Goal: Task Accomplishment & Management: Manage account settings

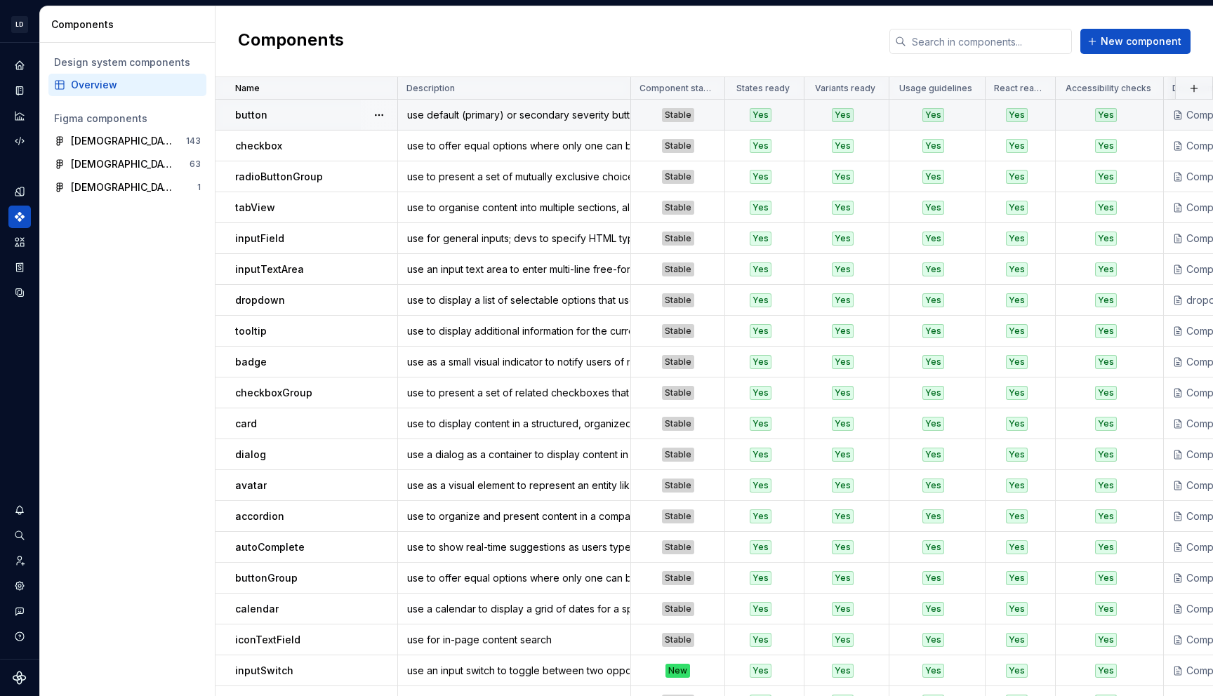
click at [292, 112] on div "button" at bounding box center [315, 115] width 161 height 14
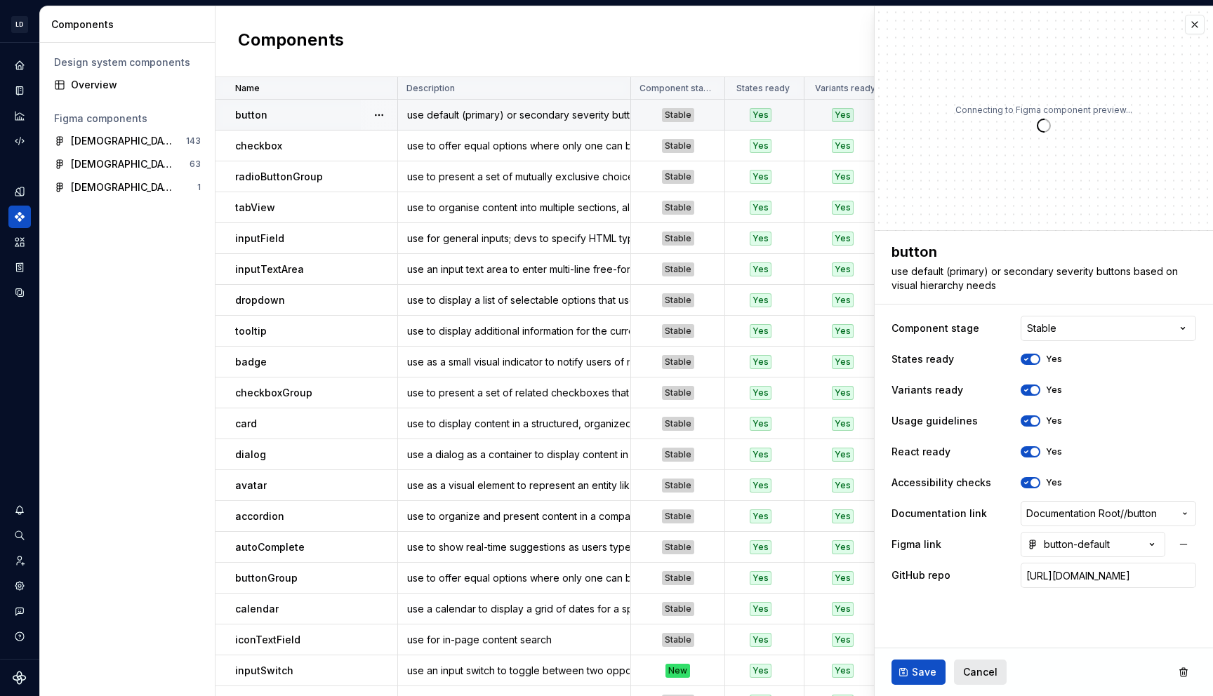
type textarea "*"
click at [969, 675] on span "Cancel" at bounding box center [980, 672] width 34 height 14
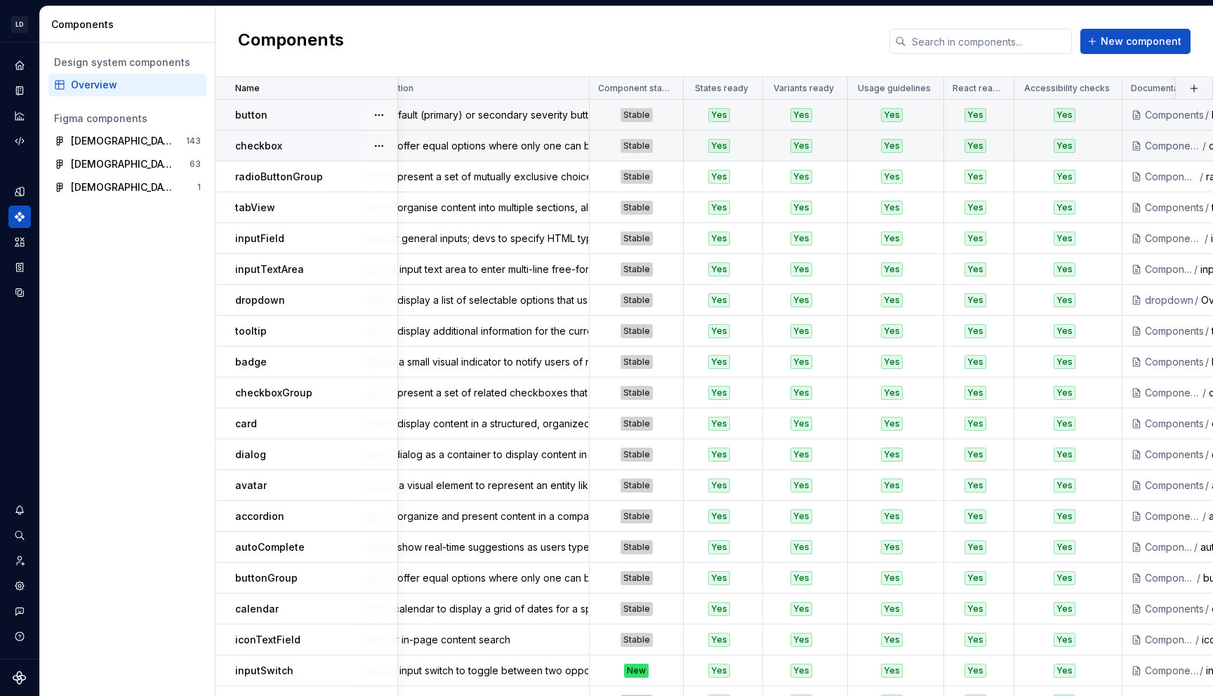
scroll to position [0, 27]
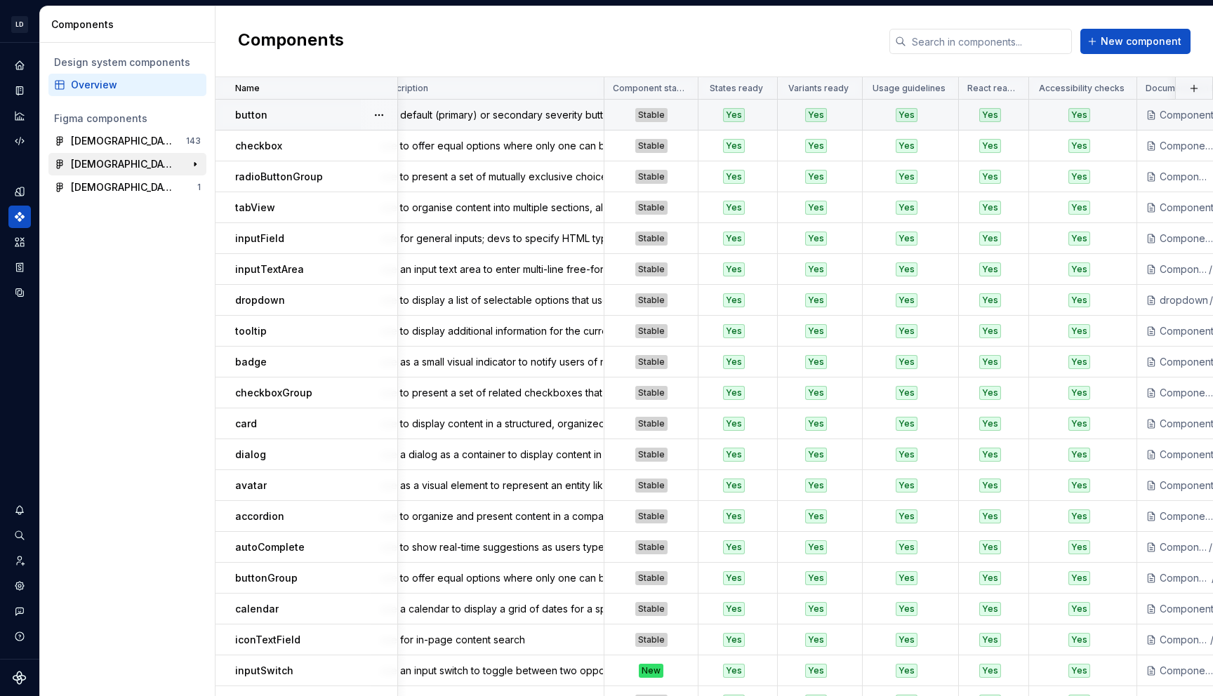
click at [140, 164] on div "[DEMOGRAPHIC_DATA] Web - Core Components" at bounding box center [123, 164] width 105 height 14
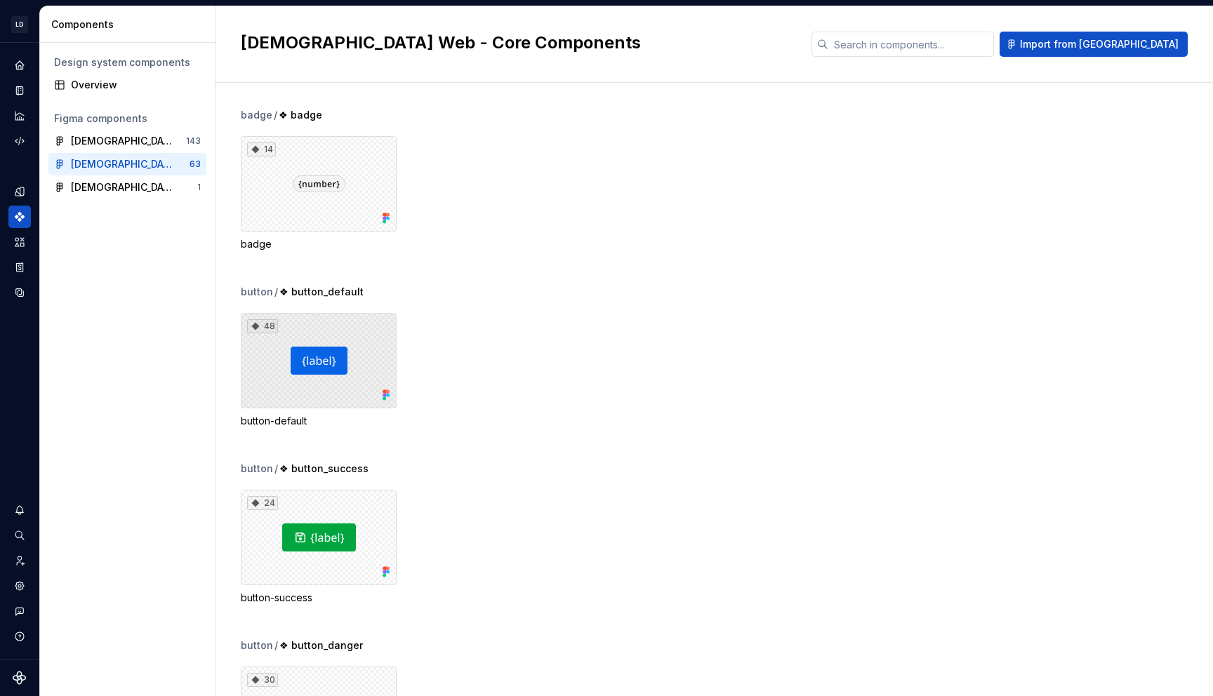
click at [294, 365] on div "48" at bounding box center [319, 360] width 156 height 95
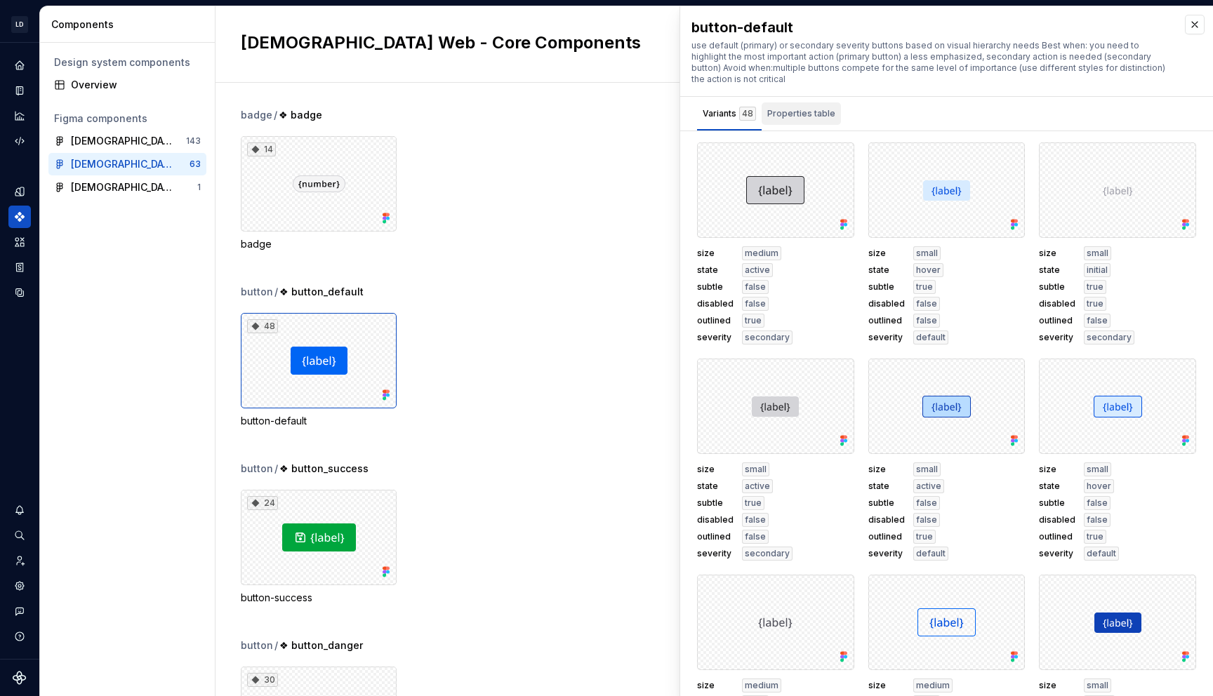
click at [807, 107] on div "Properties table" at bounding box center [801, 114] width 68 height 14
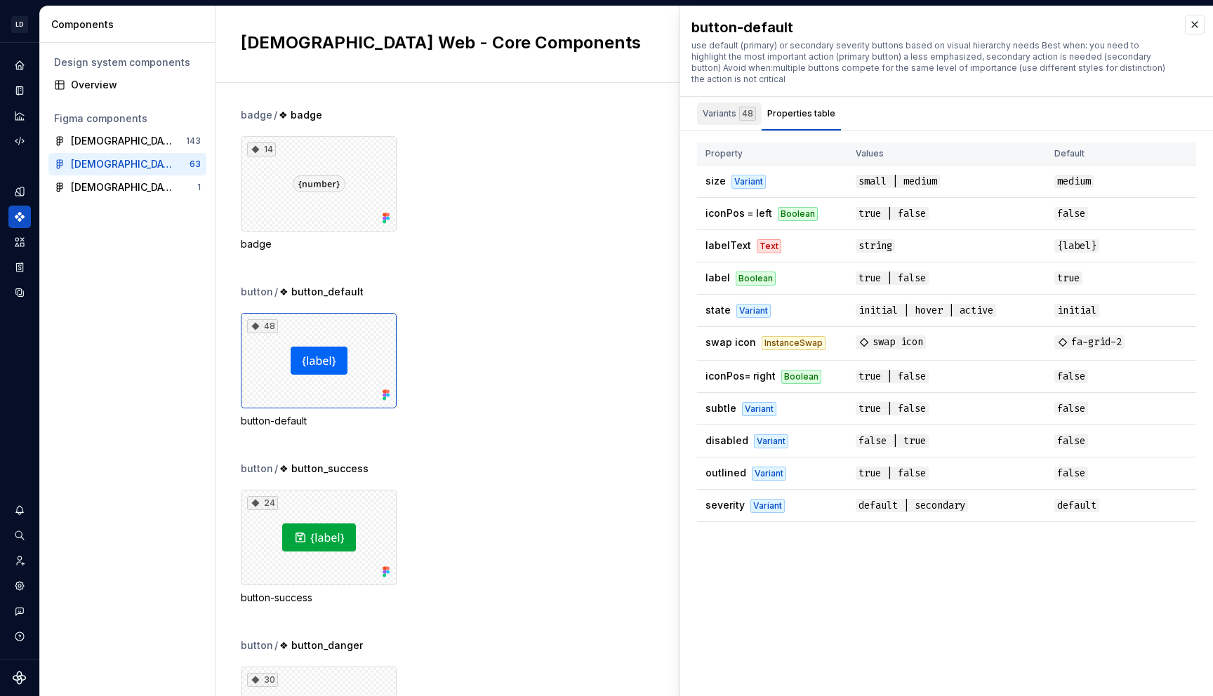
click at [727, 108] on div "Variants 48" at bounding box center [729, 114] width 53 height 14
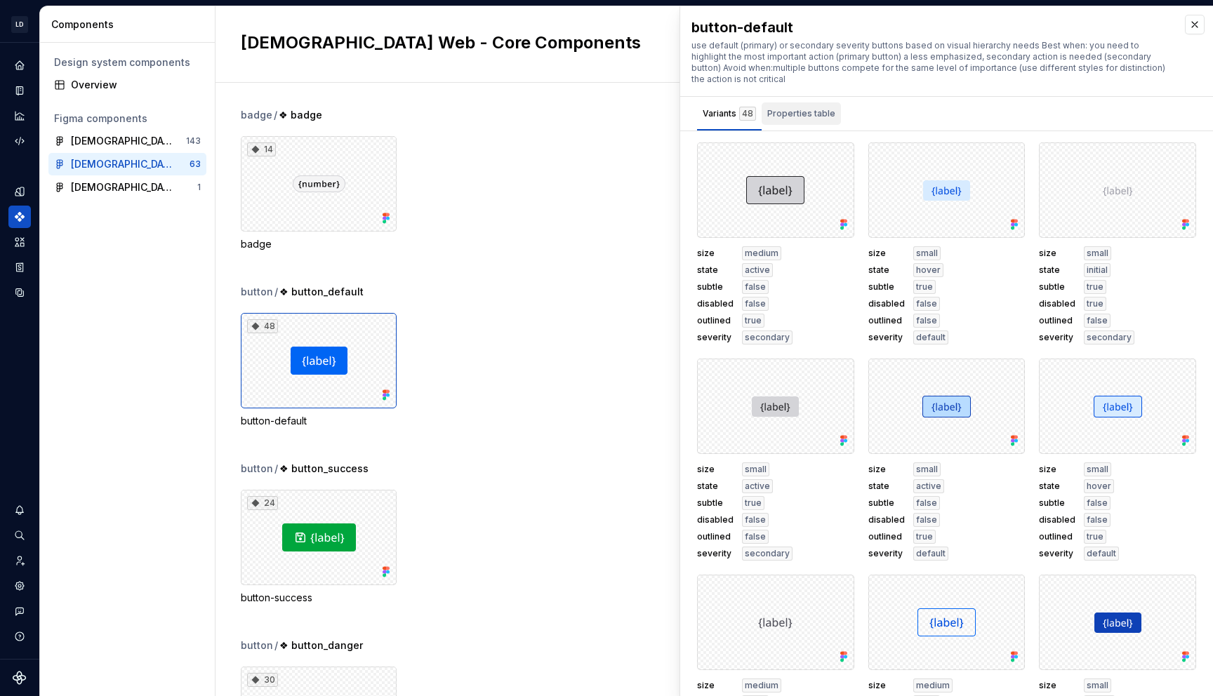
click at [807, 123] on div "Properties table" at bounding box center [801, 113] width 79 height 22
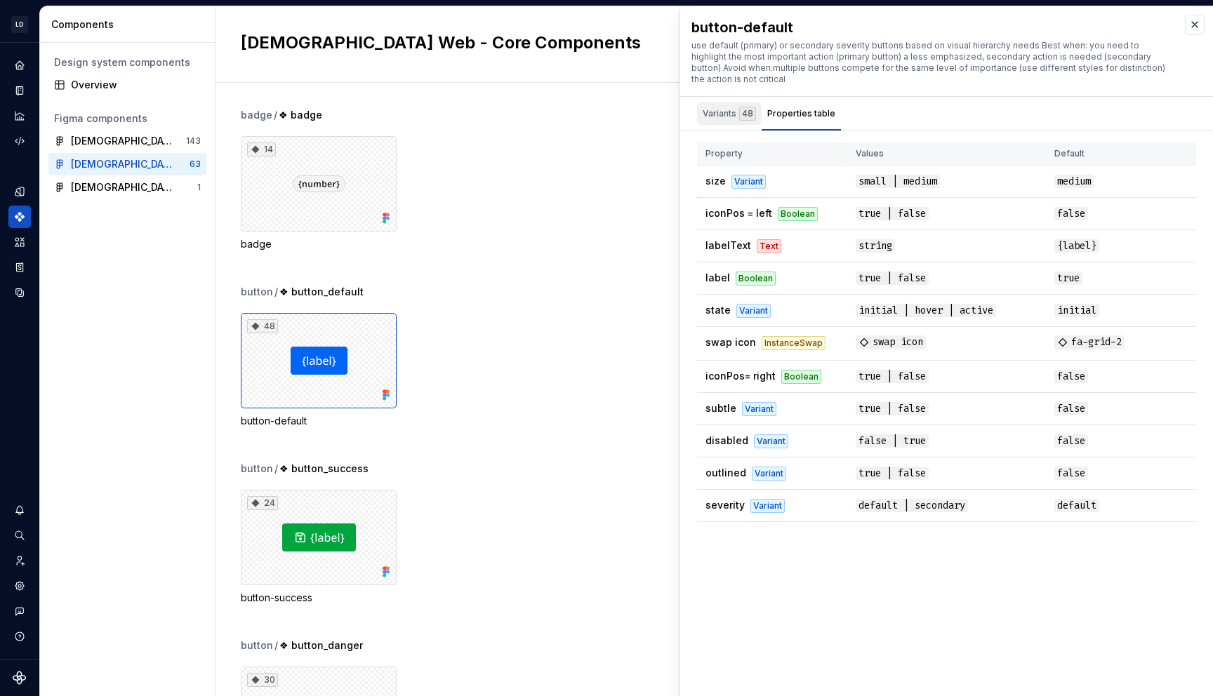
click at [732, 105] on div "Variants 48" at bounding box center [729, 113] width 65 height 22
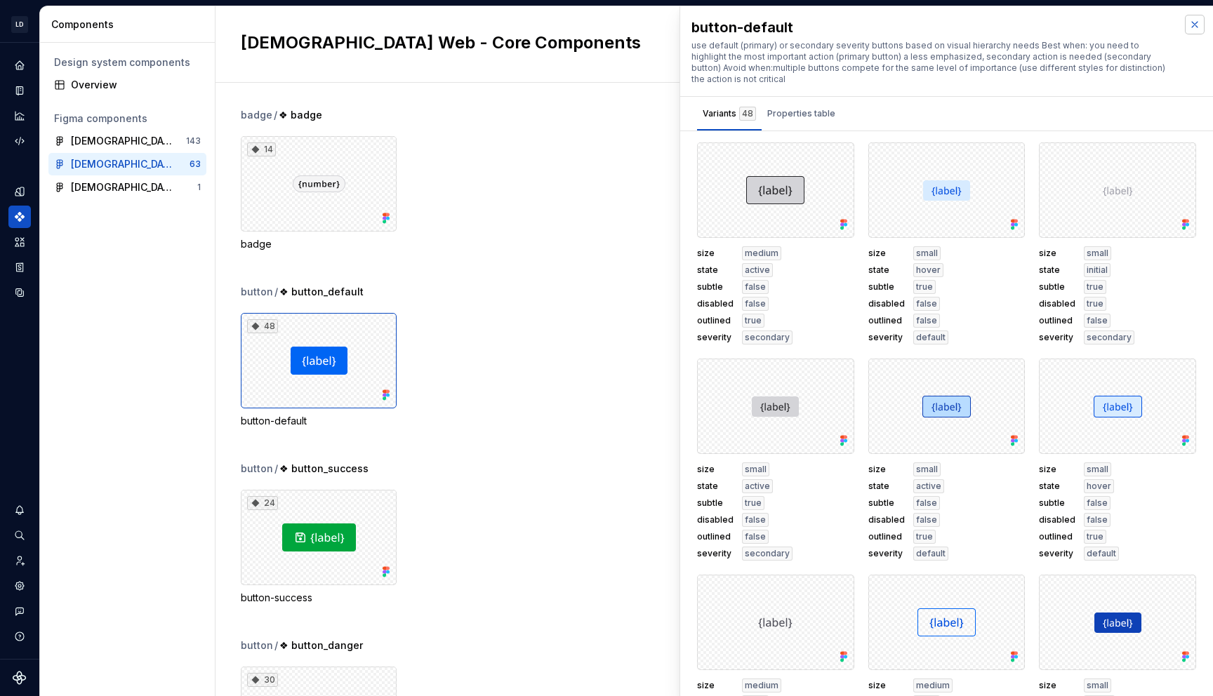
click at [1188, 31] on button "button" at bounding box center [1195, 25] width 20 height 20
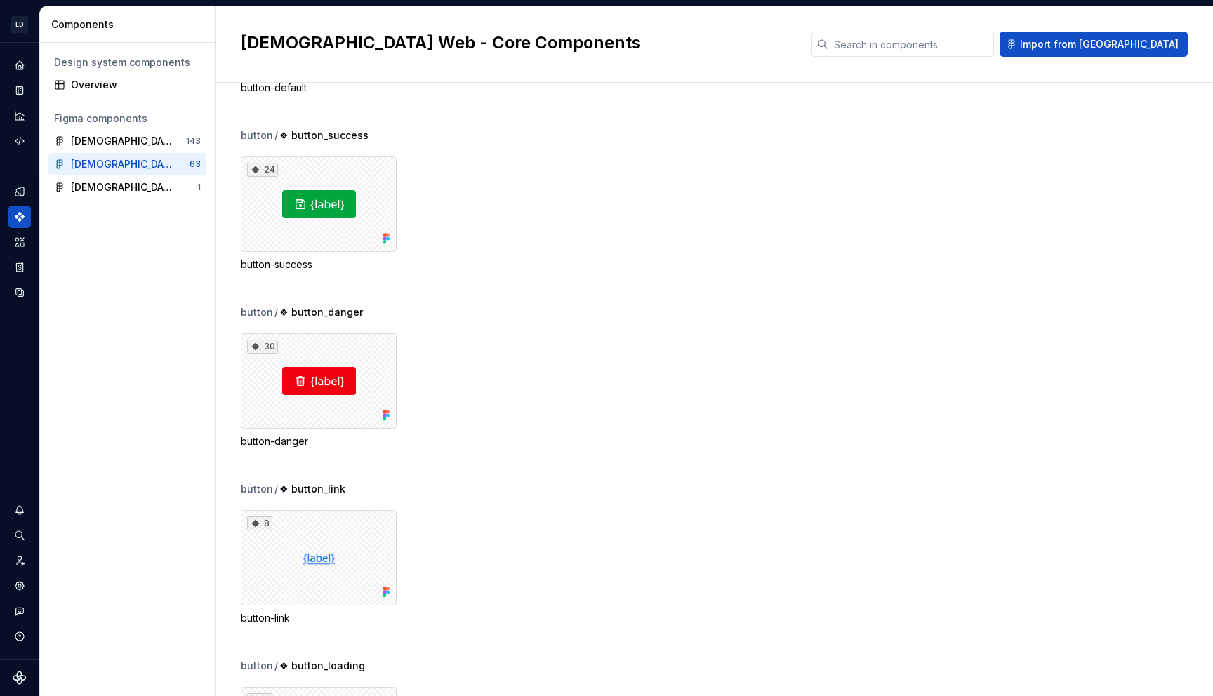
scroll to position [343, 0]
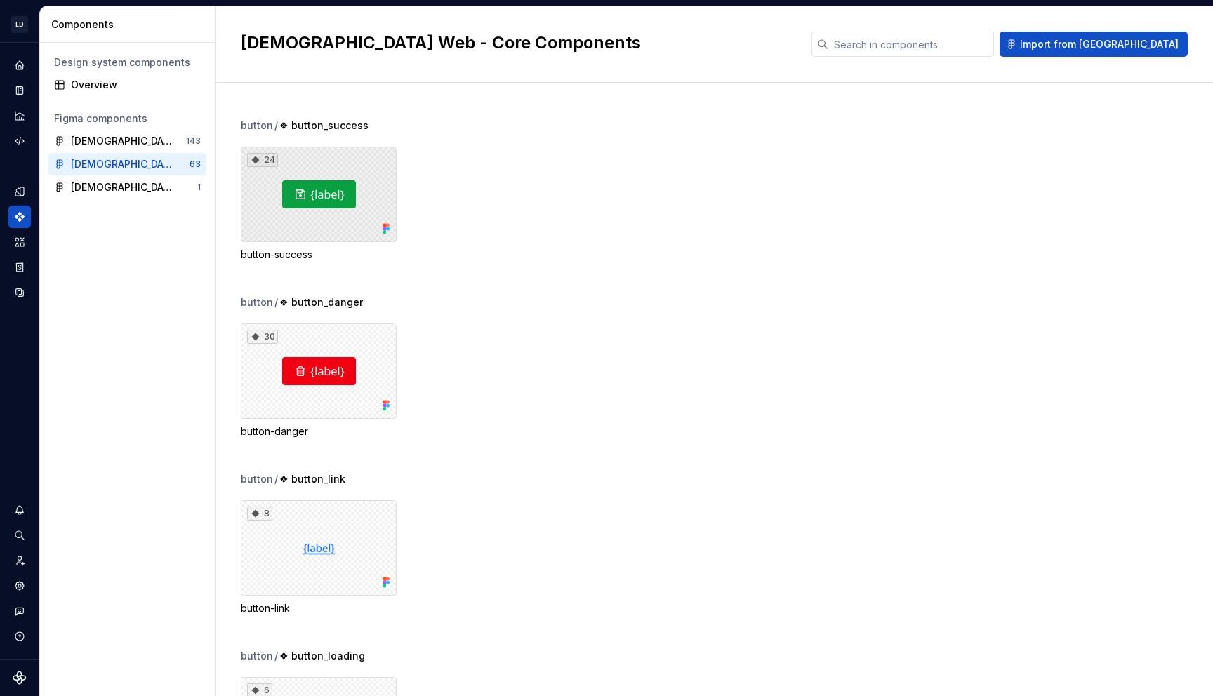
click at [363, 215] on div "24" at bounding box center [319, 194] width 156 height 95
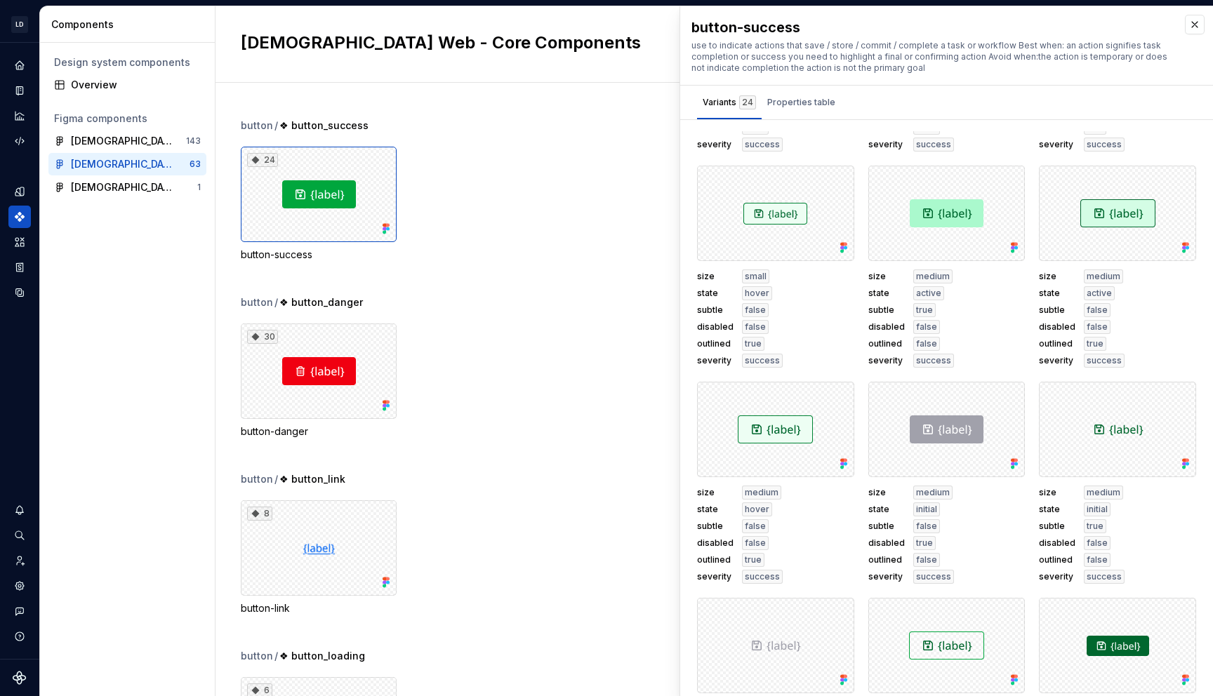
scroll to position [654, 0]
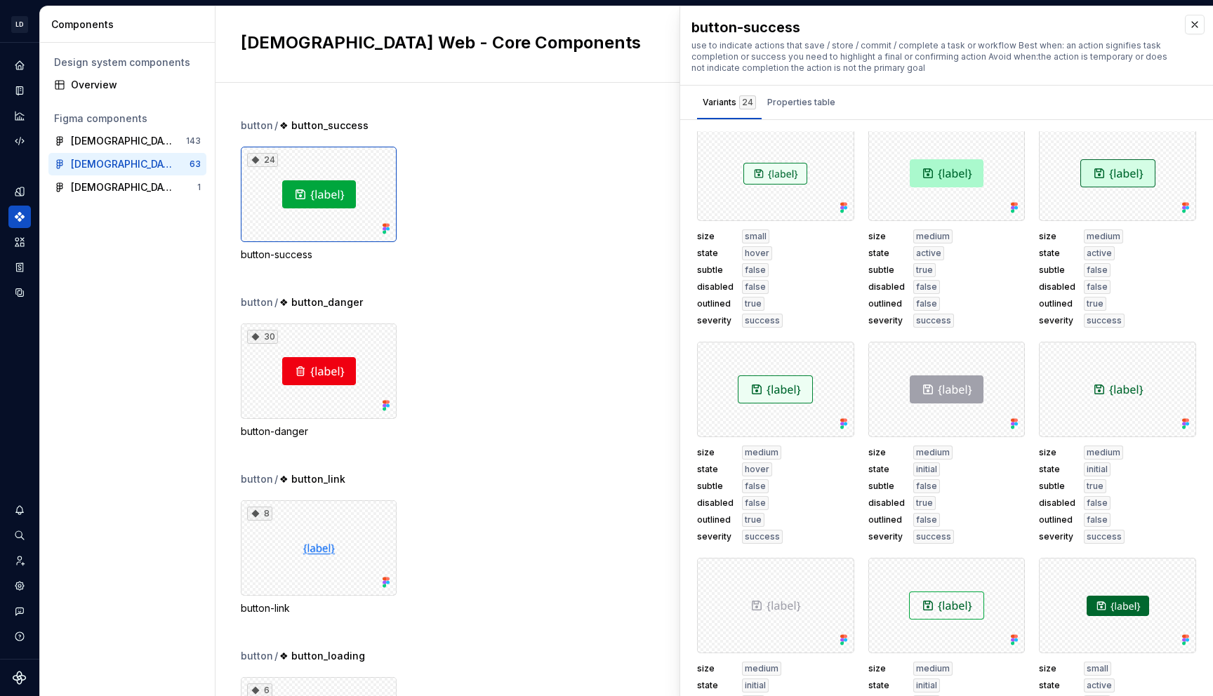
click at [451, 359] on div "30 button-danger" at bounding box center [727, 381] width 972 height 115
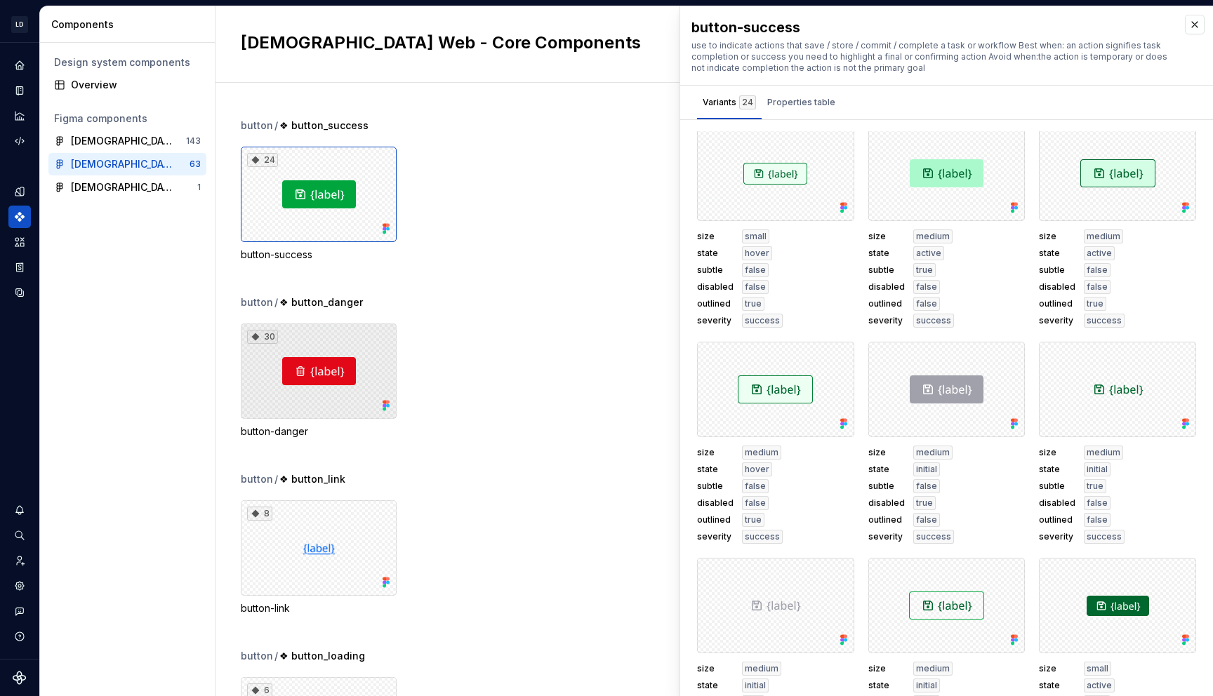
click at [330, 383] on div "30" at bounding box center [319, 371] width 156 height 95
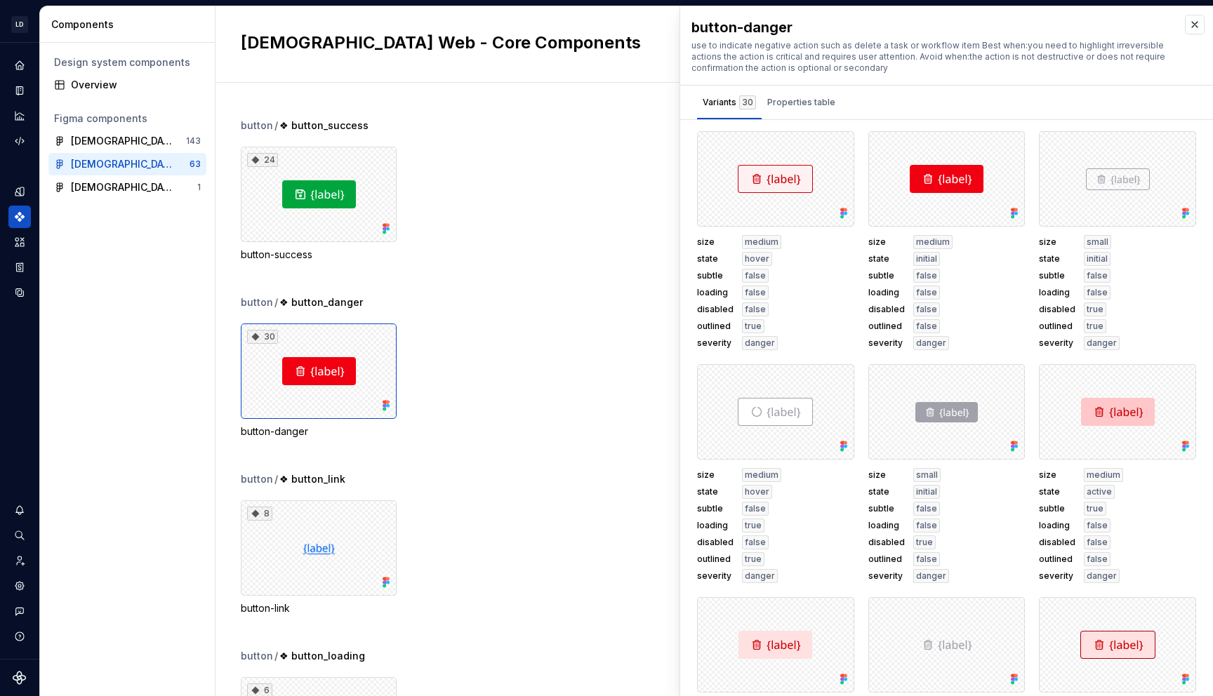
click at [457, 338] on div "30 button-danger" at bounding box center [727, 381] width 972 height 115
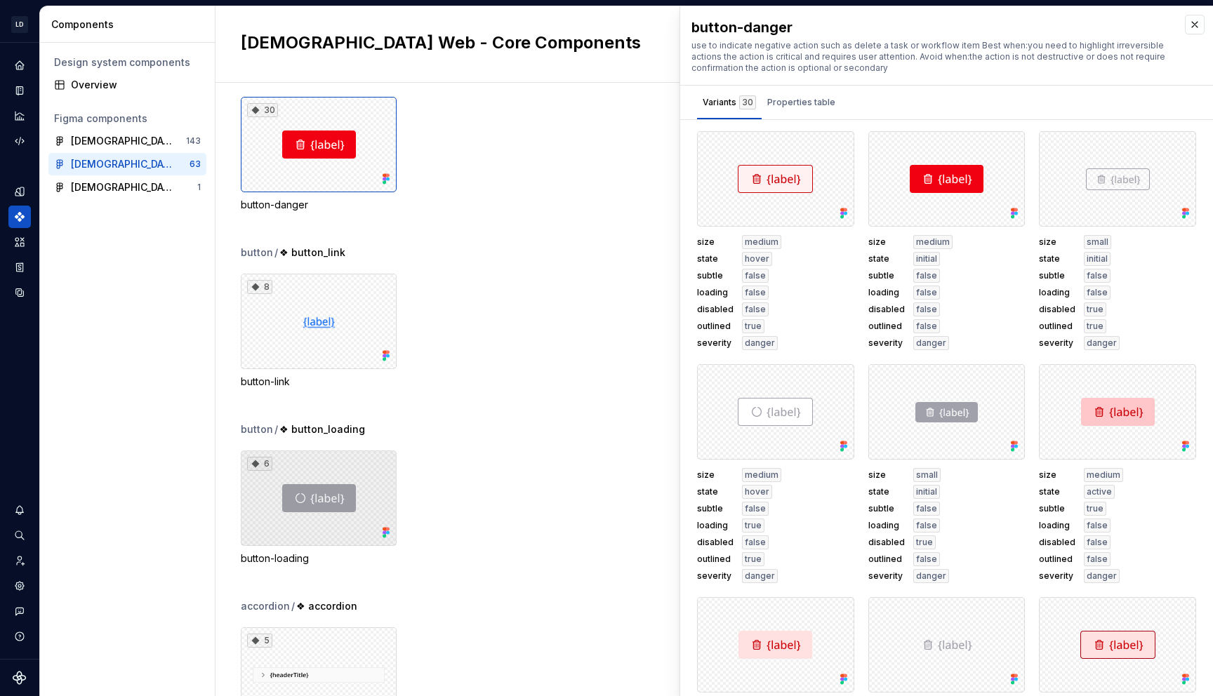
scroll to position [565, 0]
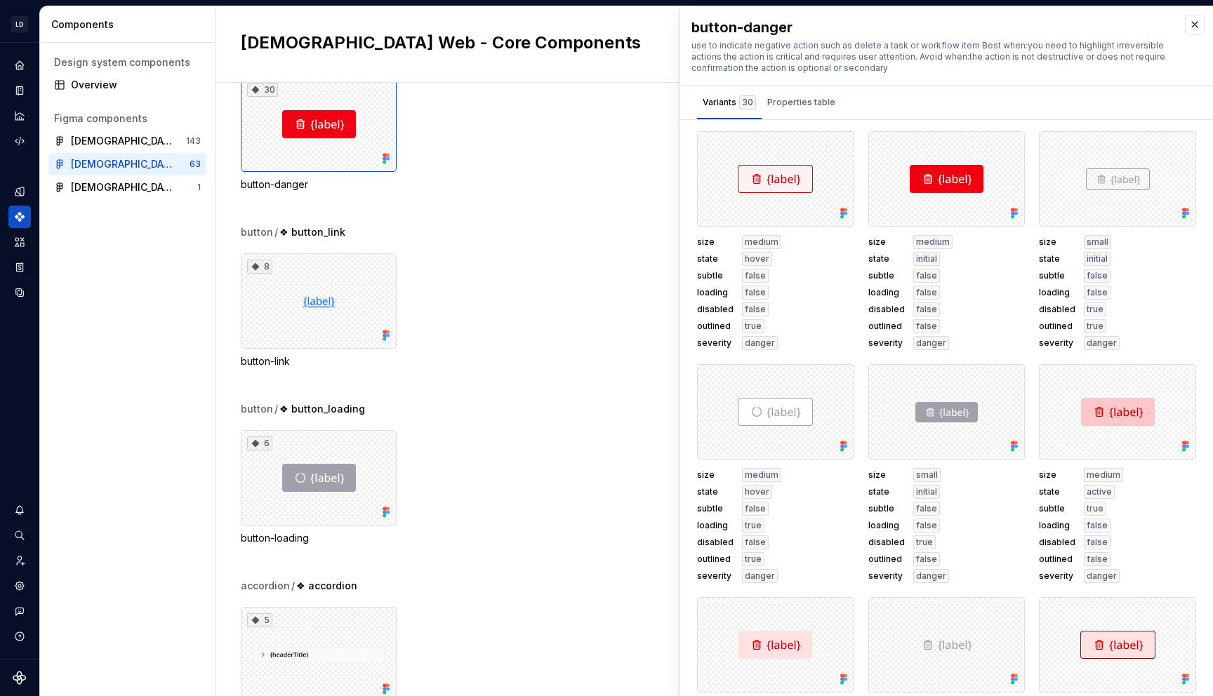
click at [1187, 36] on div "button-danger use to indicate negative action such as delete a task or workflow…" at bounding box center [946, 45] width 533 height 79
click at [1193, 26] on button "button" at bounding box center [1195, 25] width 20 height 20
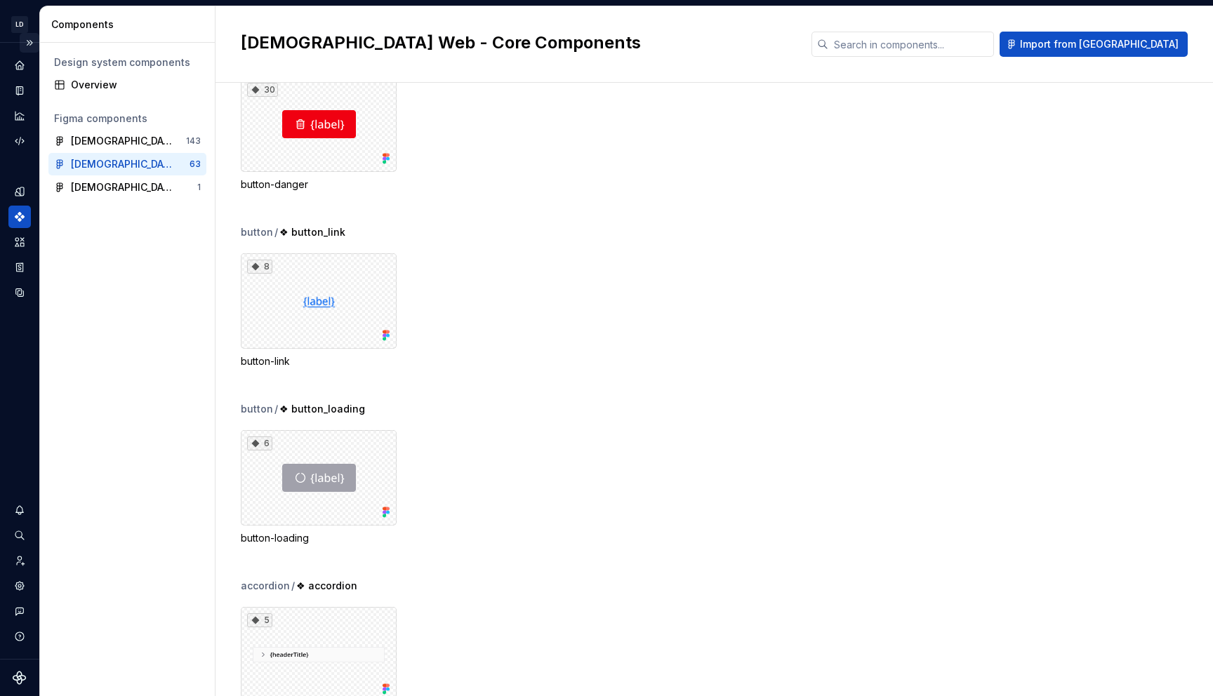
click at [29, 43] on button "Expand sidebar" at bounding box center [30, 43] width 20 height 20
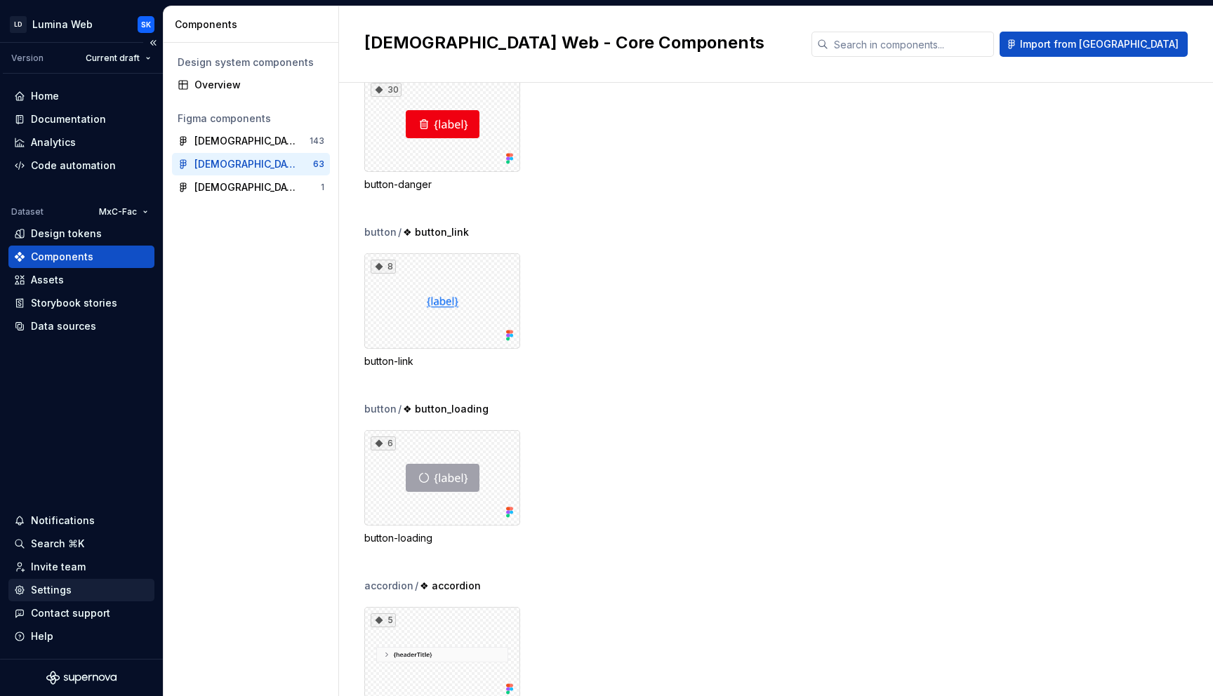
click at [71, 592] on div "Settings" at bounding box center [81, 590] width 135 height 14
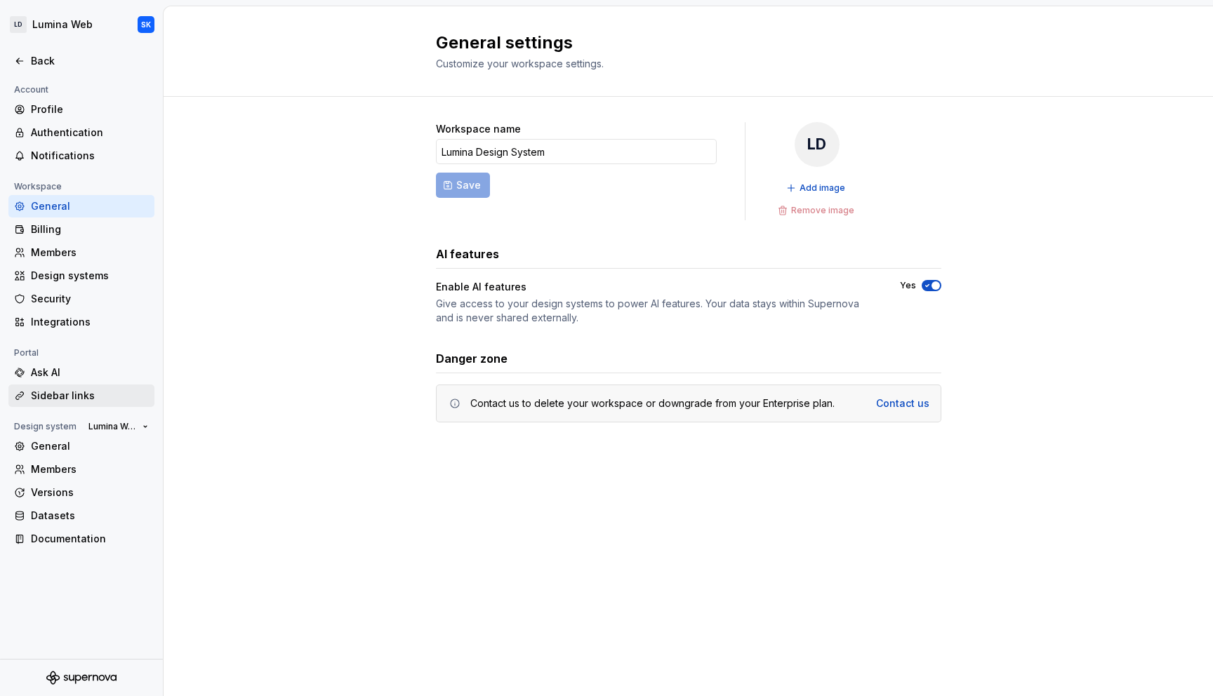
click at [88, 400] on div "Sidebar links" at bounding box center [90, 396] width 118 height 14
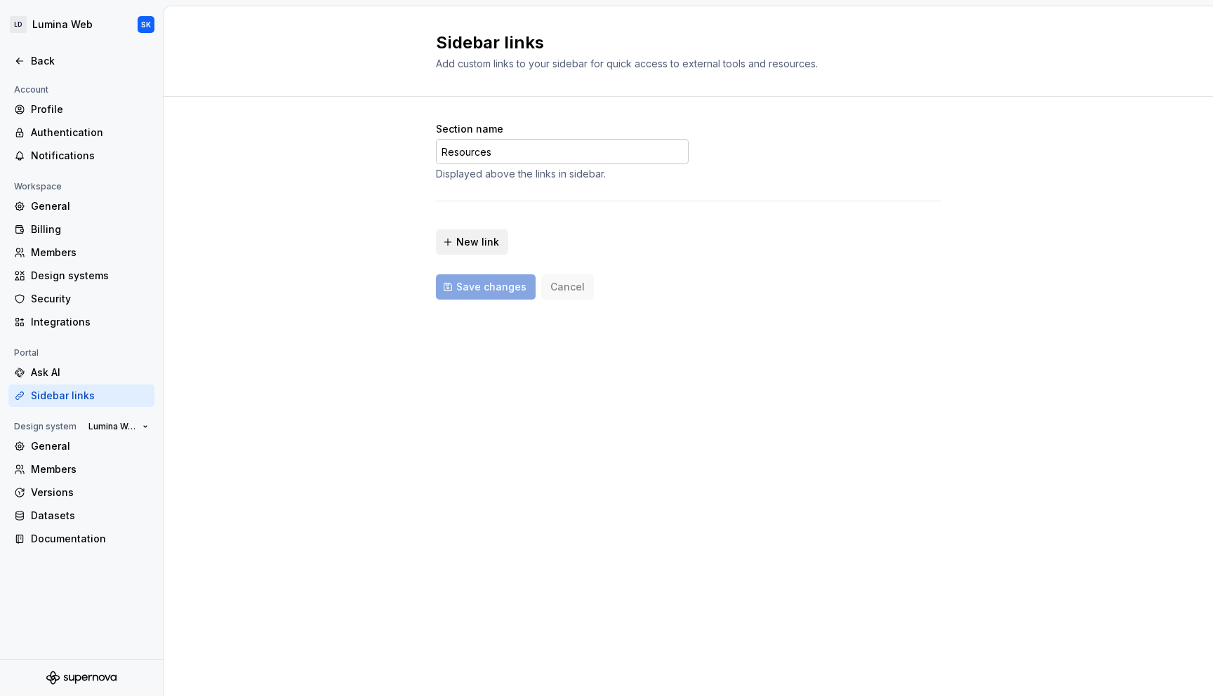
click at [507, 161] on input "Resources" at bounding box center [562, 151] width 253 height 25
drag, startPoint x: 498, startPoint y: 147, endPoint x: 391, endPoint y: 147, distance: 107.4
click at [391, 147] on div "Section name Resources Displayed above the links in sidebar. New link Save chan…" at bounding box center [688, 225] width 1049 height 256
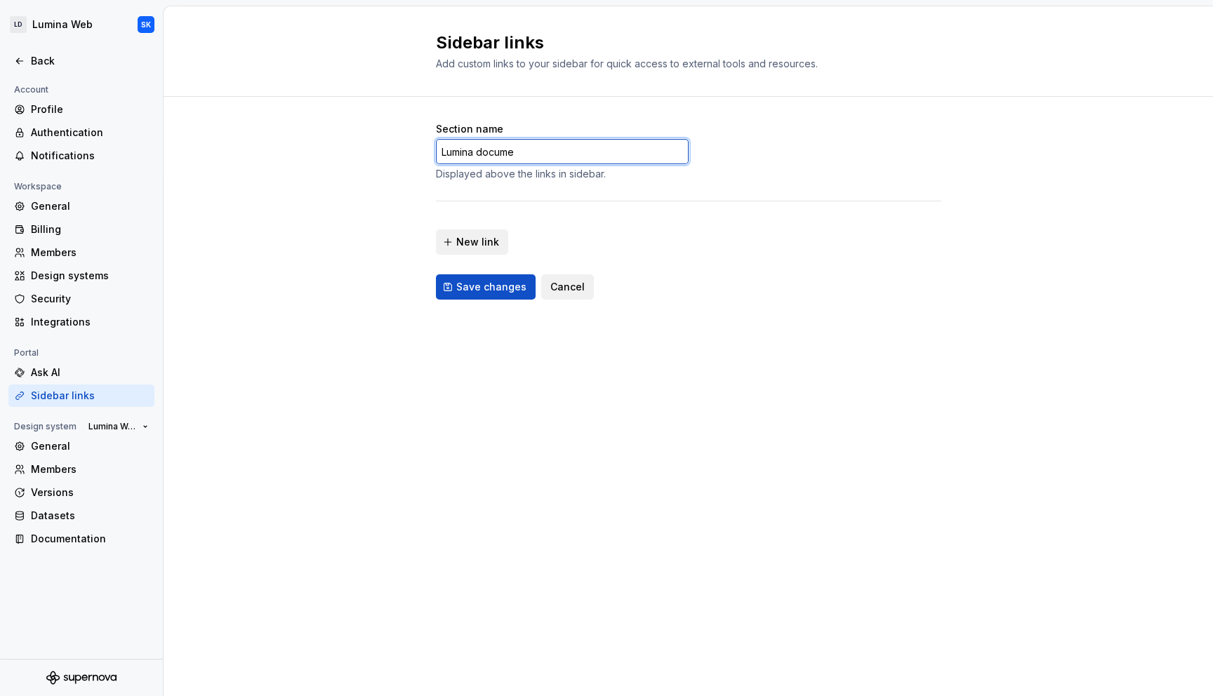
type input "Resources"
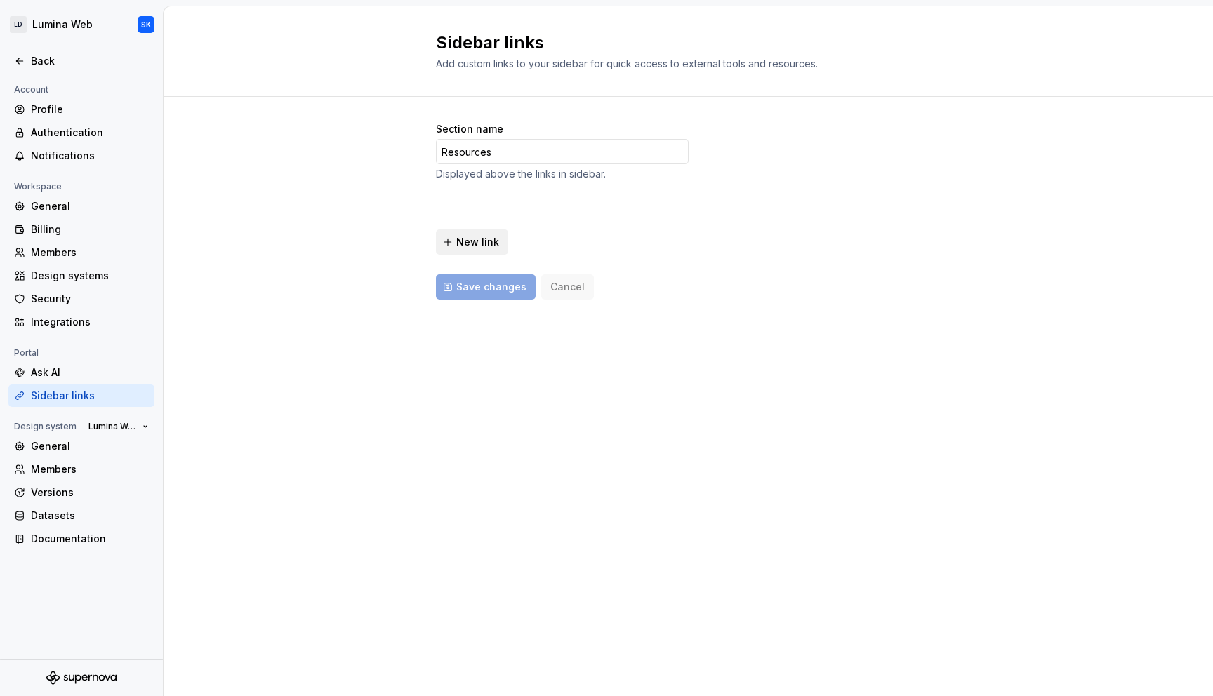
click at [508, 251] on div "New link" at bounding box center [688, 238] width 505 height 34
click at [477, 241] on span "New link" at bounding box center [477, 242] width 43 height 14
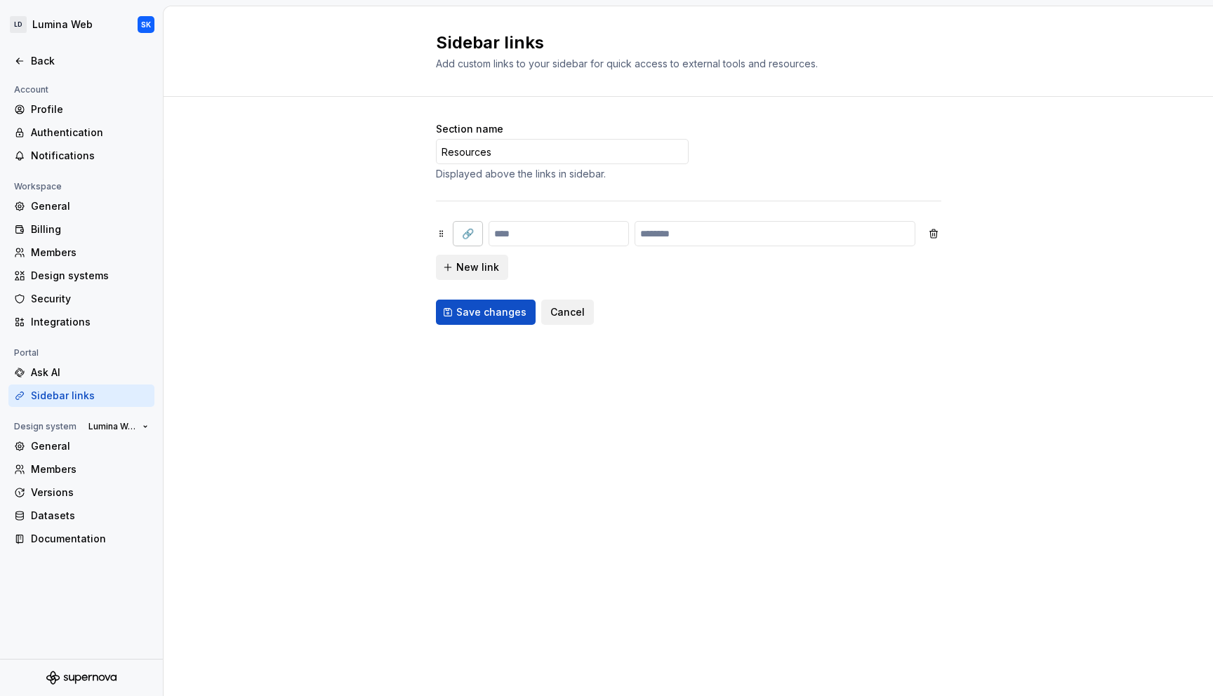
click at [472, 234] on button "🔗" at bounding box center [468, 233] width 30 height 25
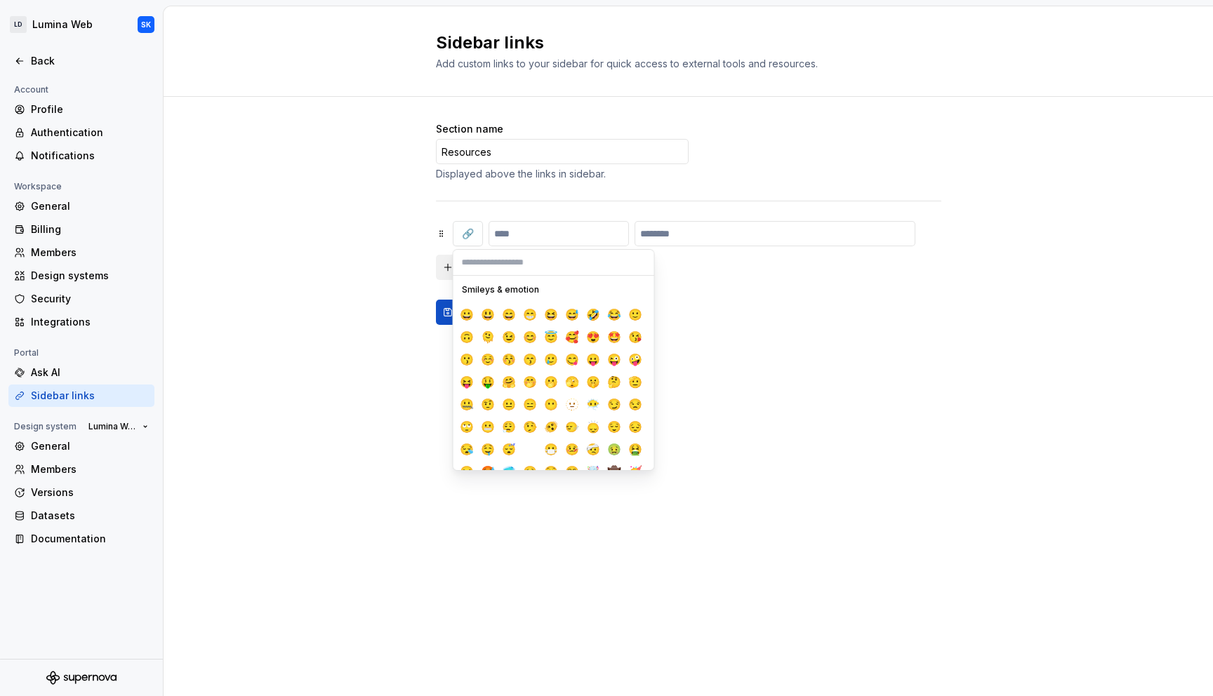
click at [399, 243] on div "Section name Resources Displayed above the links in sidebar. 🔗 New link Save ch…" at bounding box center [688, 237] width 1049 height 281
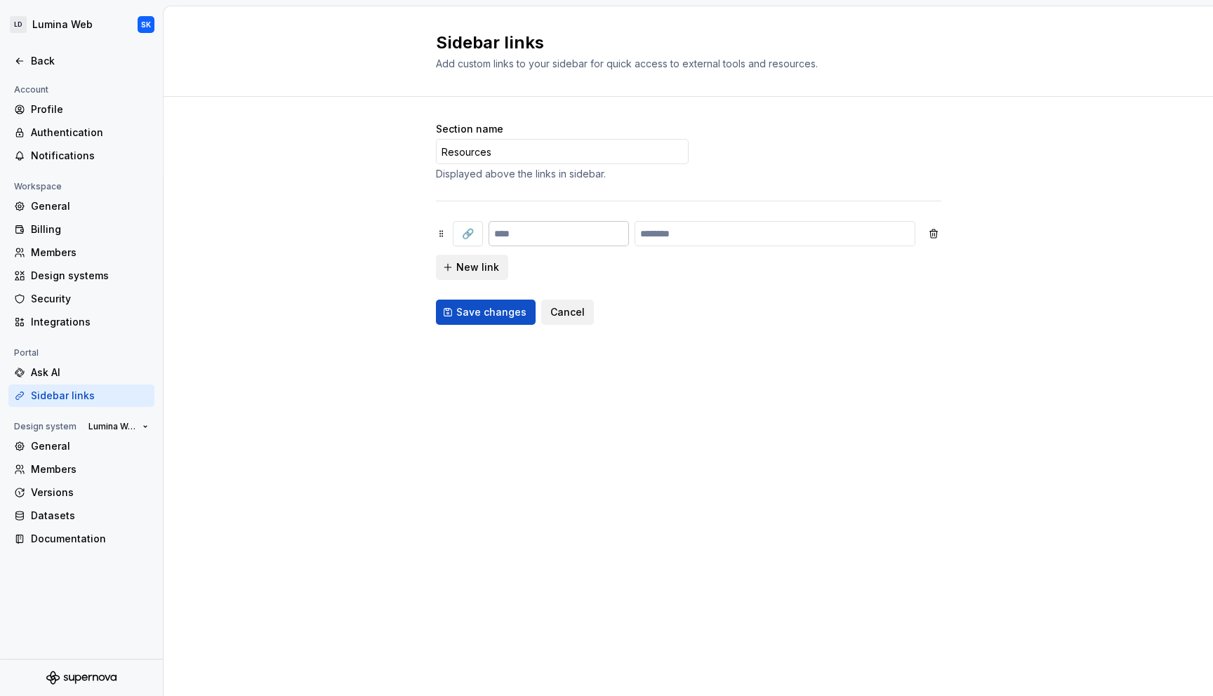
click at [540, 225] on input "text" at bounding box center [559, 233] width 140 height 25
type input "*"
type input "**********"
paste input "**********"
type input "**********"
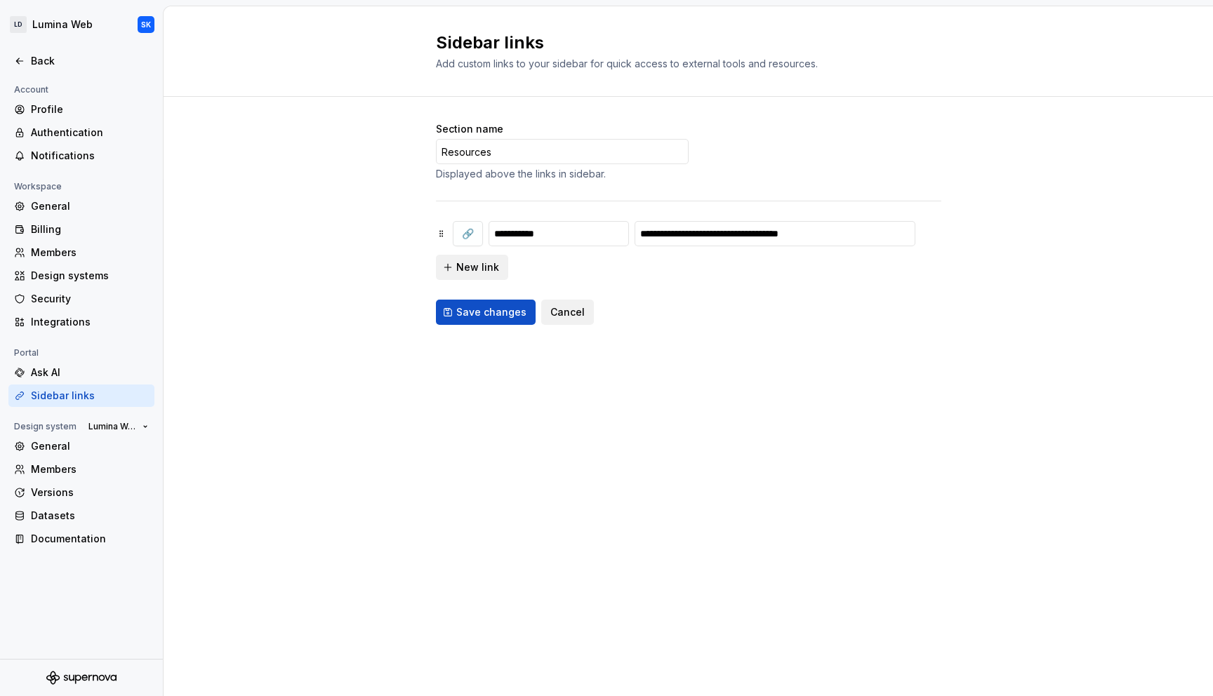
click at [722, 345] on div "**********" at bounding box center [688, 237] width 505 height 281
click at [490, 315] on span "Save changes" at bounding box center [491, 312] width 70 height 14
click at [614, 312] on div "Save changes Cancel" at bounding box center [688, 312] width 505 height 25
click at [70, 366] on div "Ask AI" at bounding box center [90, 373] width 118 height 14
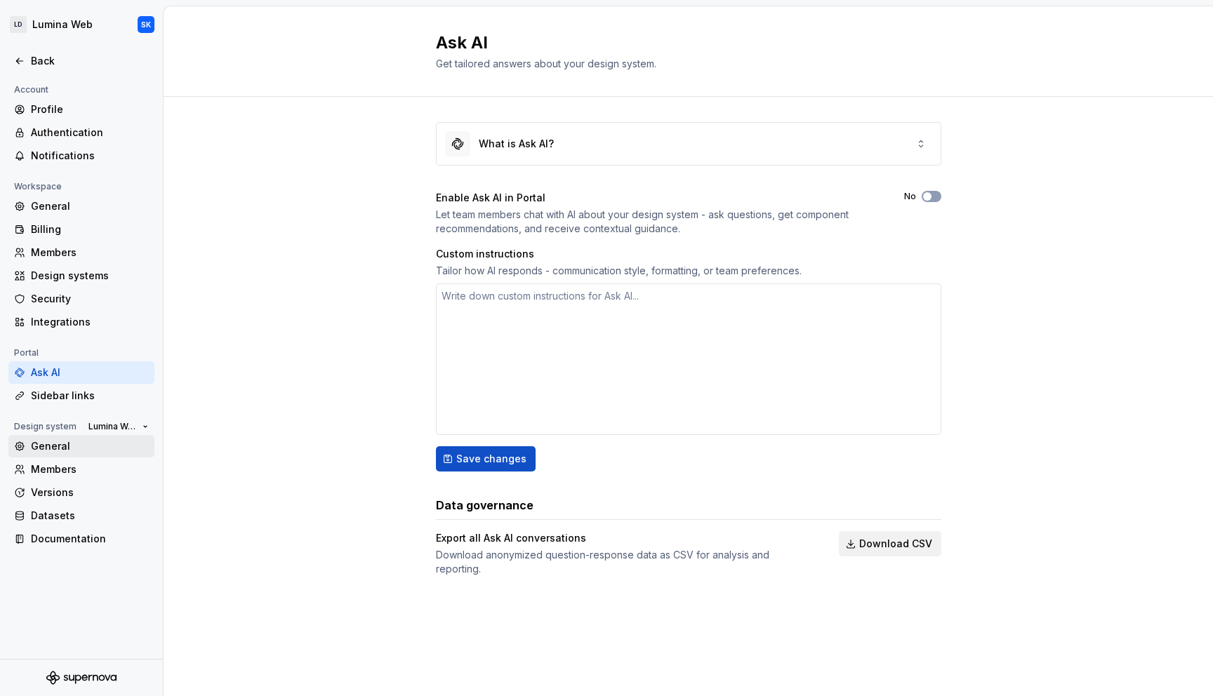
click at [80, 439] on div "General" at bounding box center [81, 446] width 146 height 22
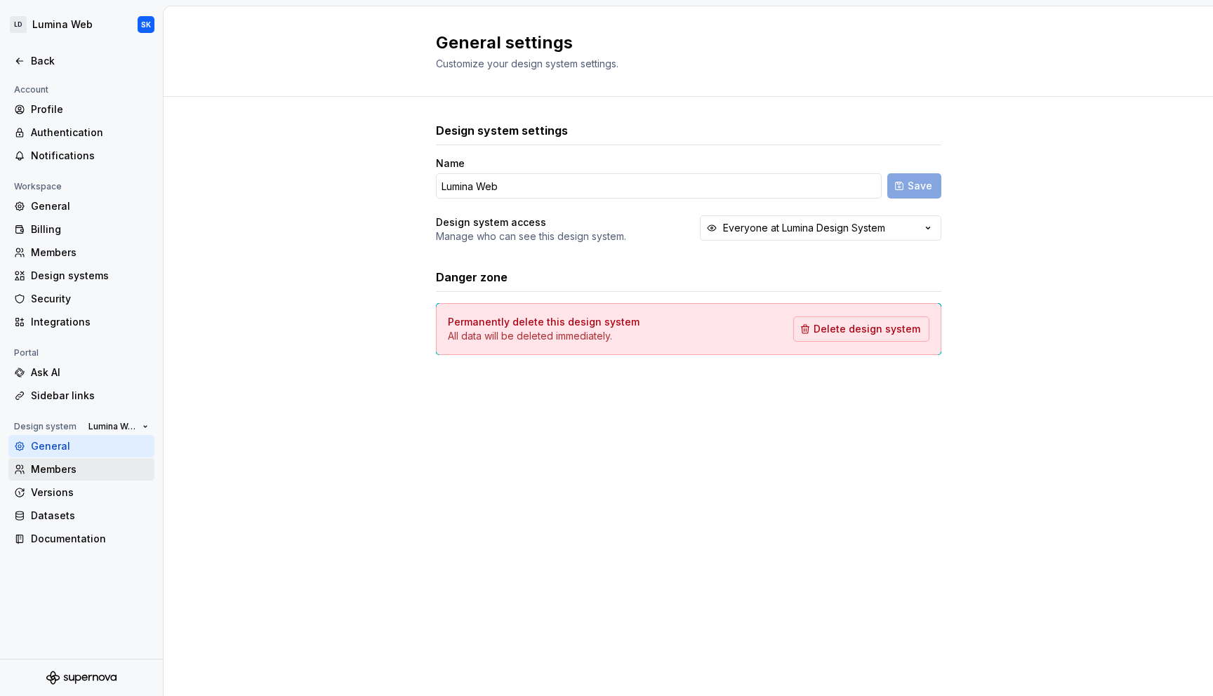
click at [88, 476] on div "Members" at bounding box center [90, 470] width 118 height 14
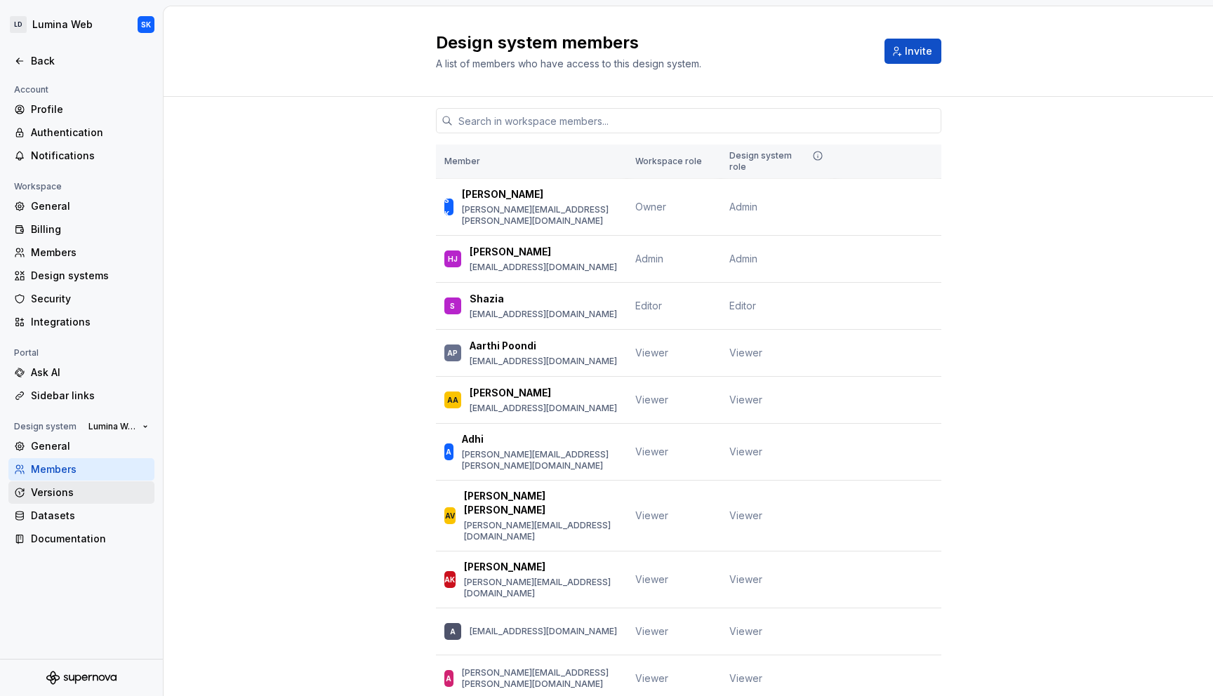
click at [90, 489] on div "Versions" at bounding box center [90, 493] width 118 height 14
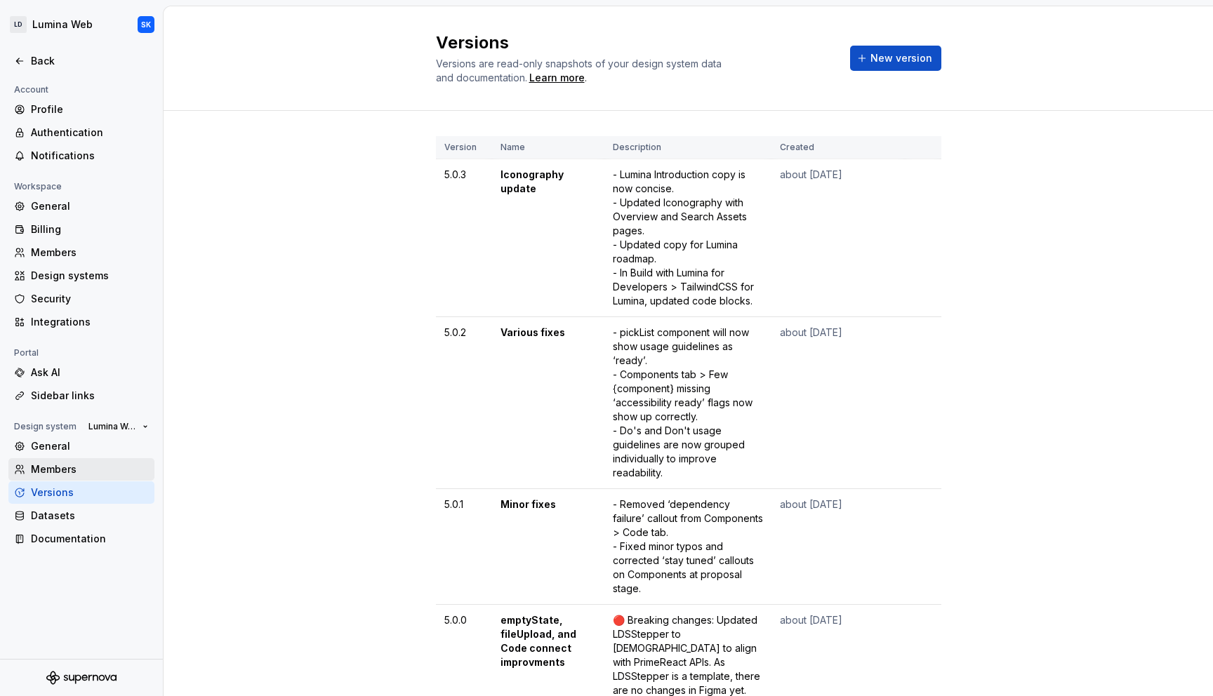
click at [90, 458] on div "Members" at bounding box center [81, 469] width 146 height 22
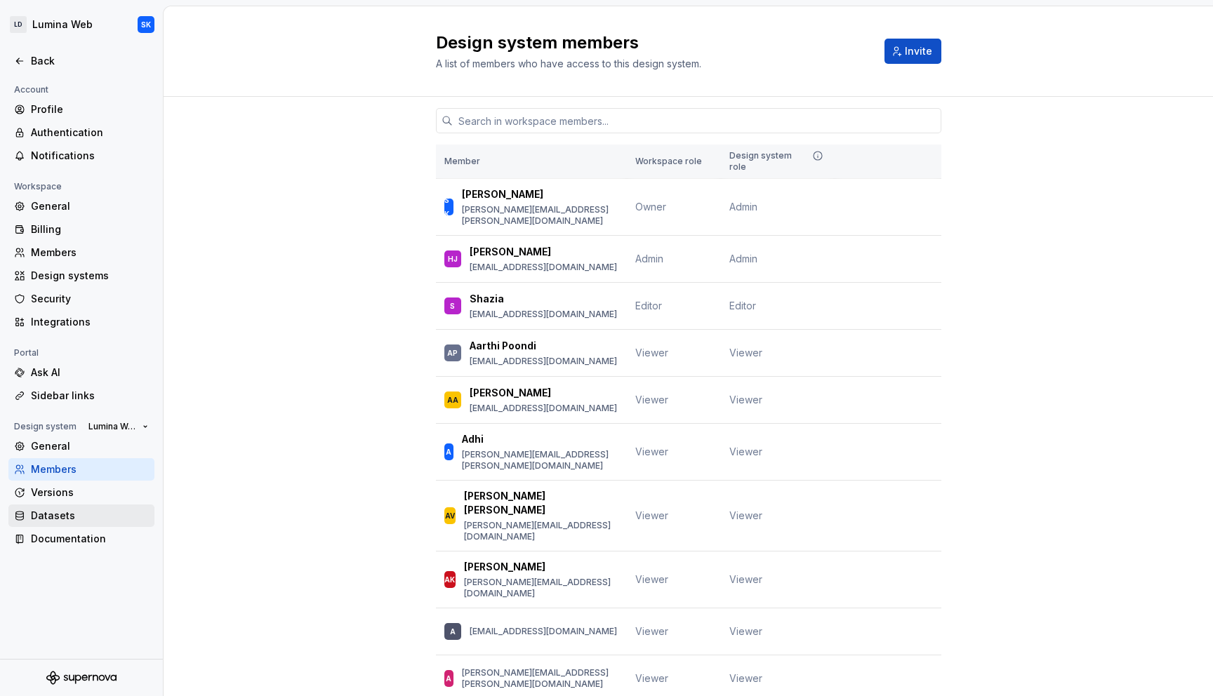
click at [81, 512] on div "Datasets" at bounding box center [90, 516] width 118 height 14
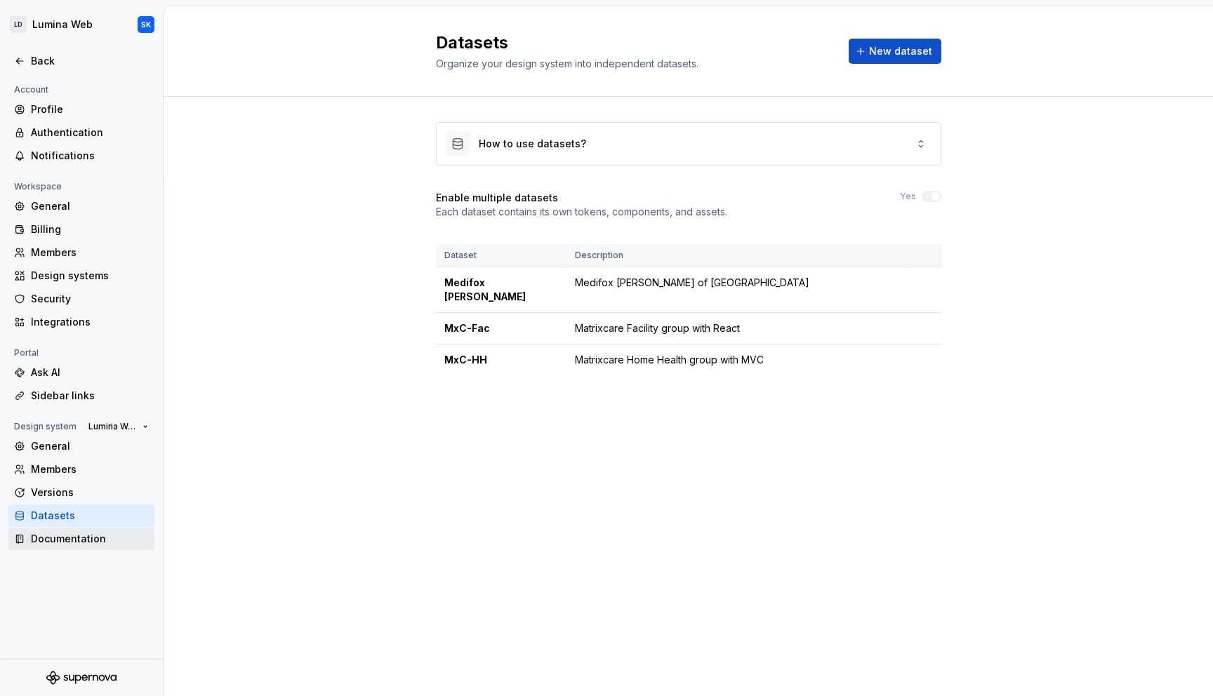
click at [120, 538] on div "Documentation" at bounding box center [90, 539] width 118 height 14
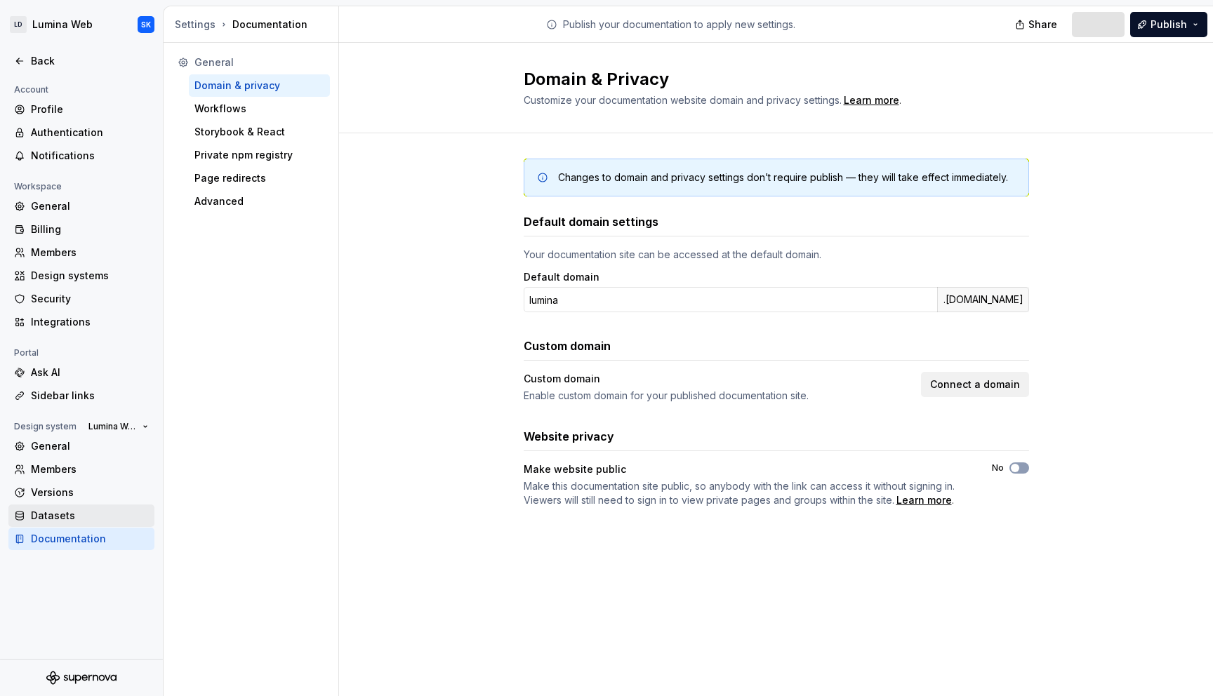
click at [112, 520] on div "Datasets" at bounding box center [90, 516] width 118 height 14
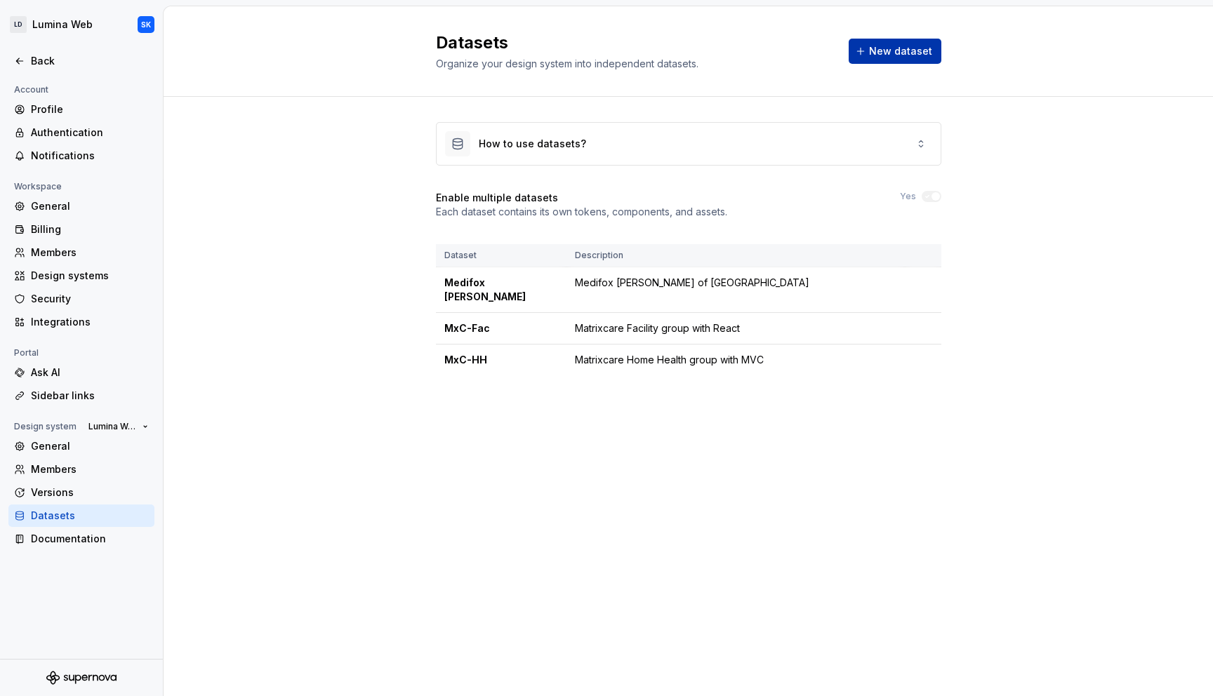
click at [884, 55] on span "New dataset" at bounding box center [900, 51] width 63 height 14
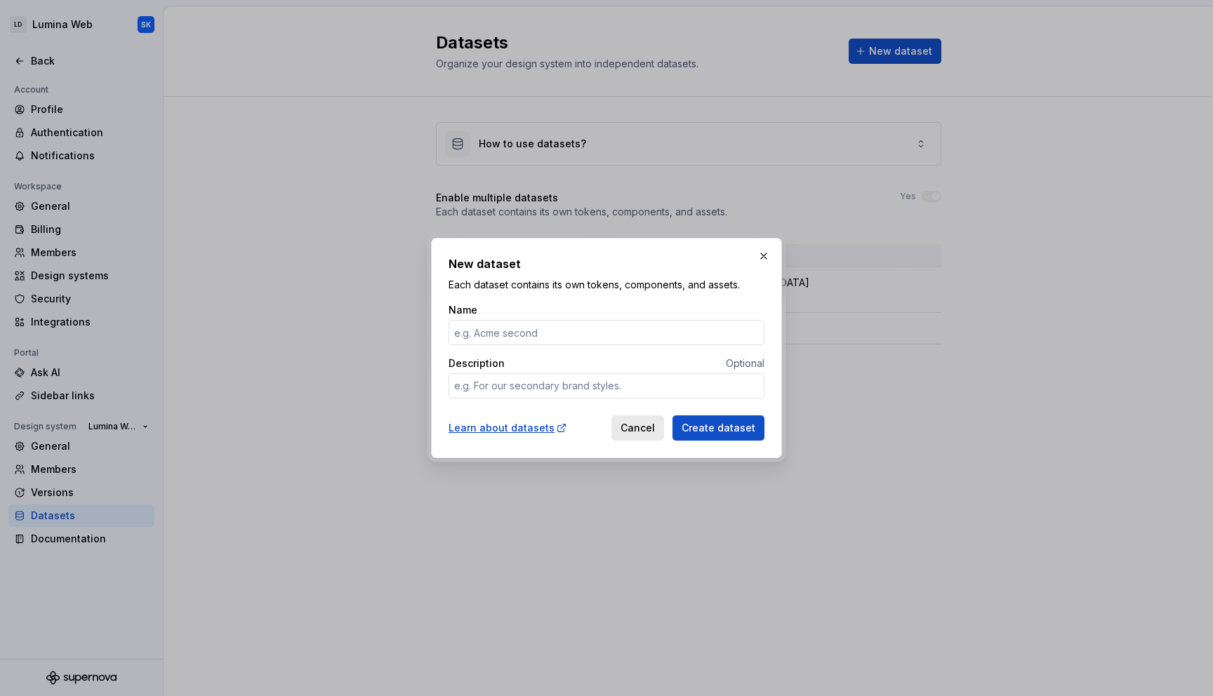
click at [648, 423] on span "Cancel" at bounding box center [638, 428] width 34 height 14
type textarea "*"
